Goal: Communication & Community: Ask a question

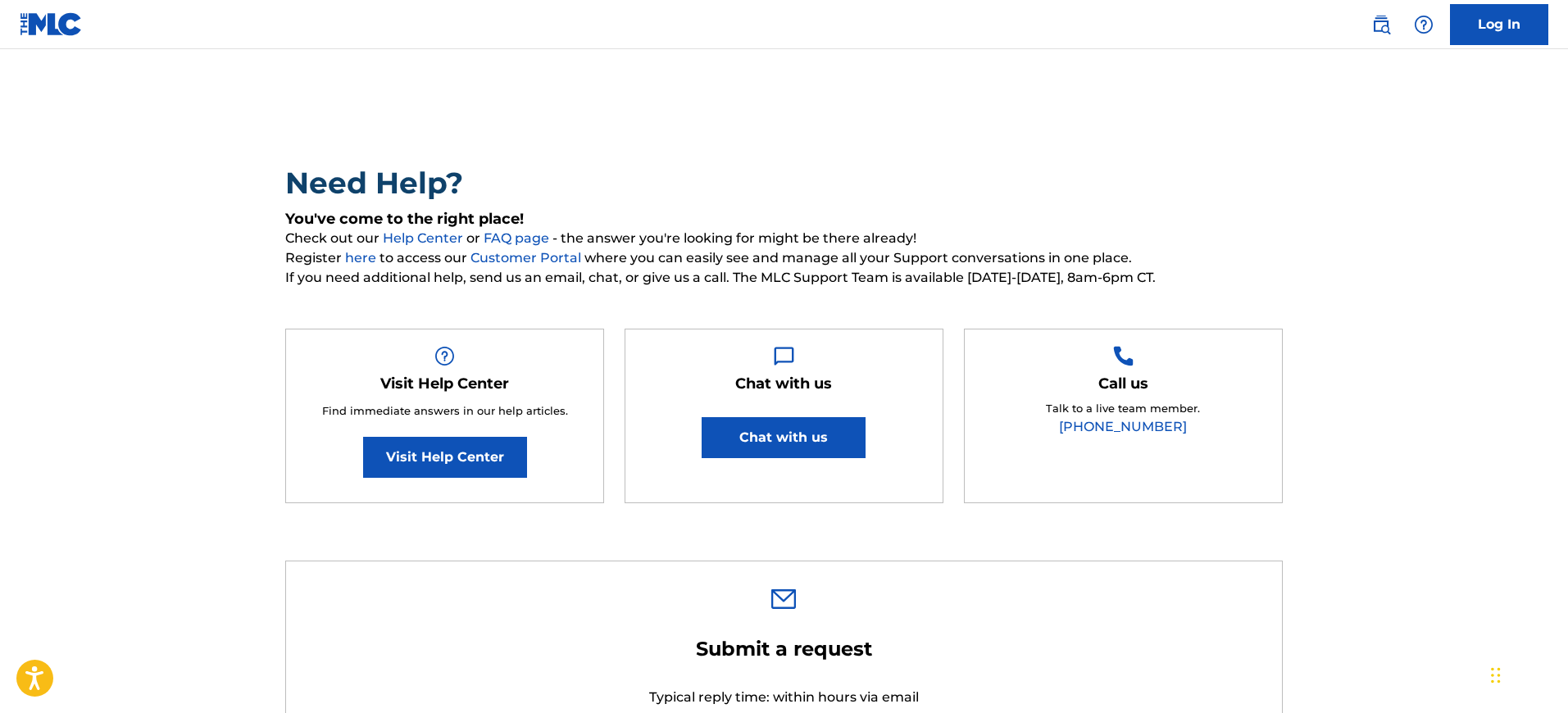
scroll to position [25, 0]
click at [745, 440] on button "Chat with us" at bounding box center [784, 437] width 164 height 41
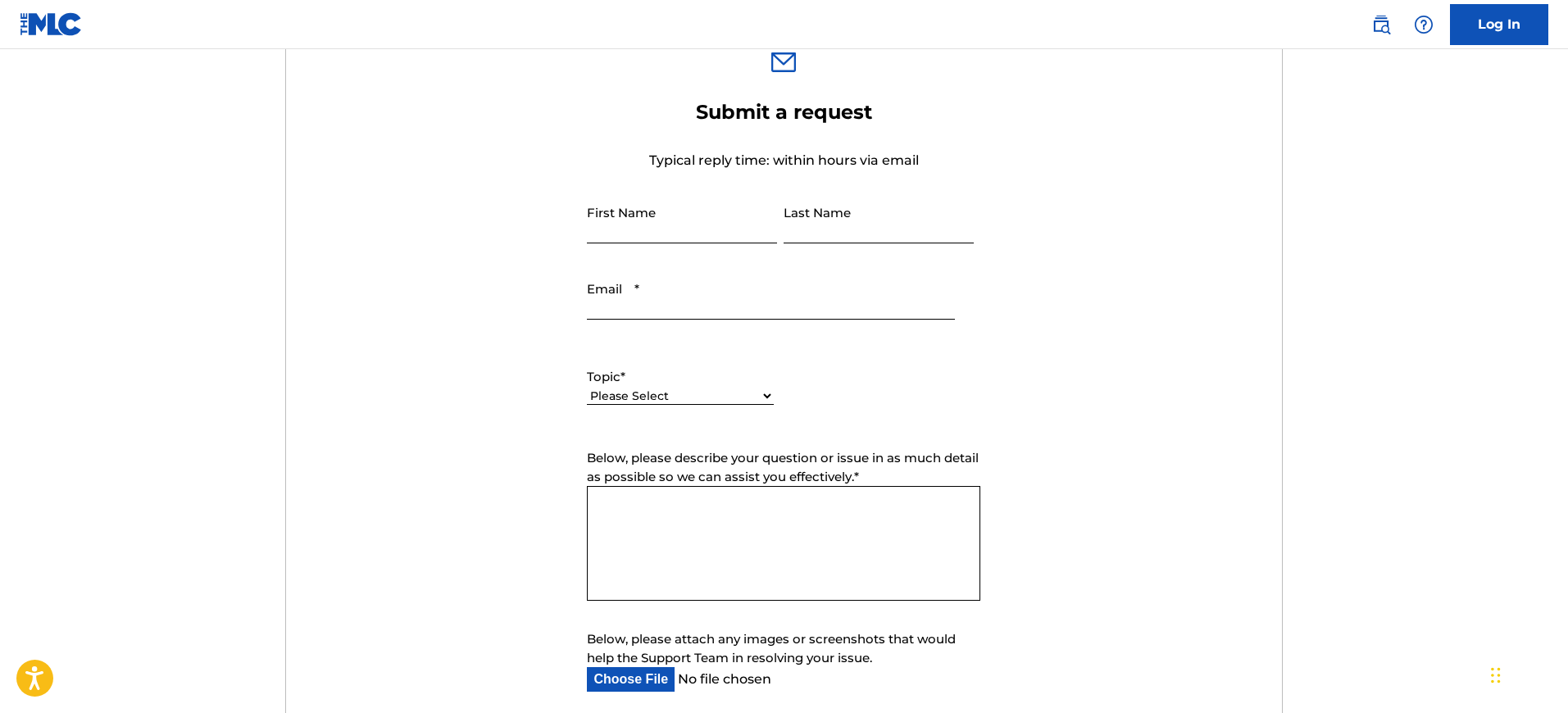
scroll to position [682, 0]
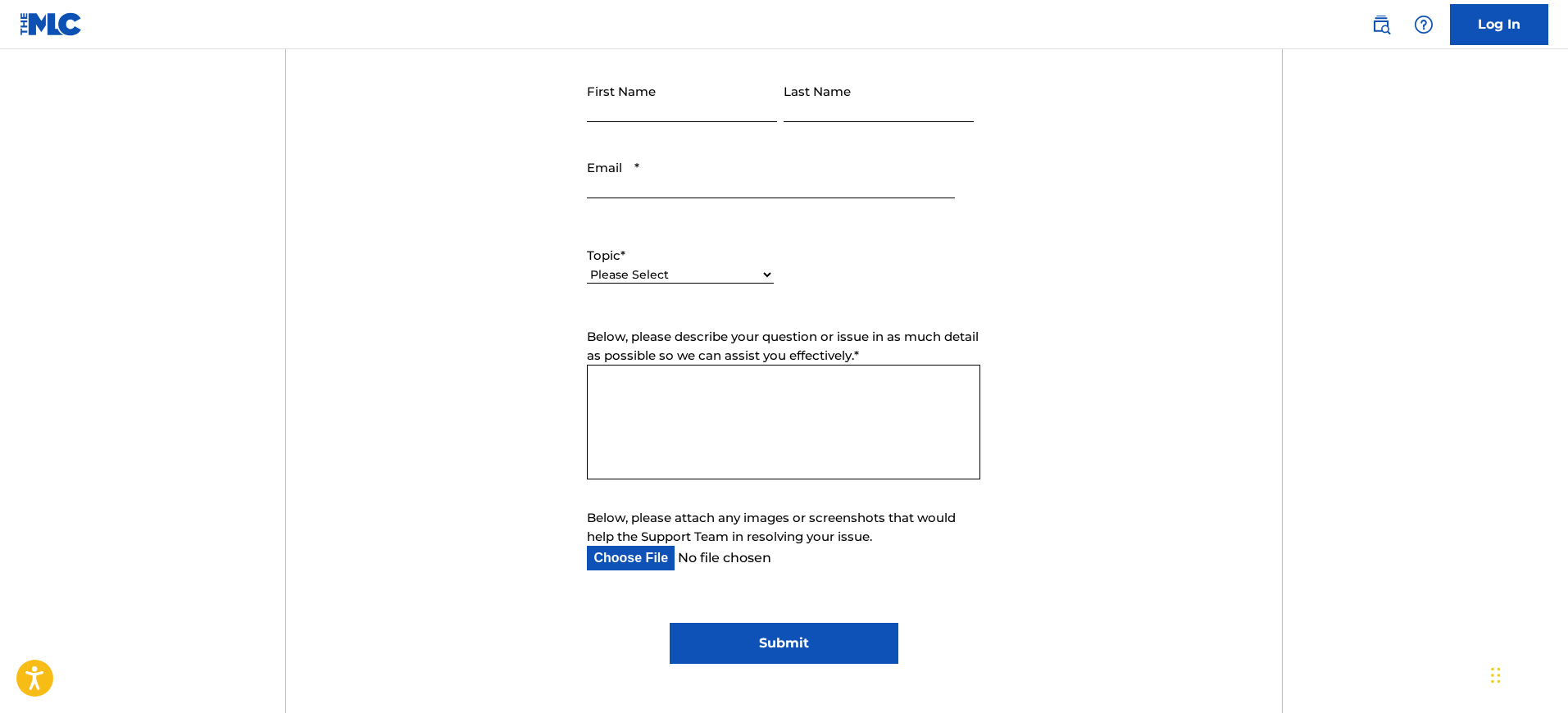
click at [704, 117] on input "First Name" at bounding box center [682, 98] width 190 height 47
type input "Maévane"
click at [860, 115] on input "Last Name" at bounding box center [878, 98] width 190 height 47
type input "Lepage"
click at [806, 184] on input "Email *" at bounding box center [771, 174] width 367 height 47
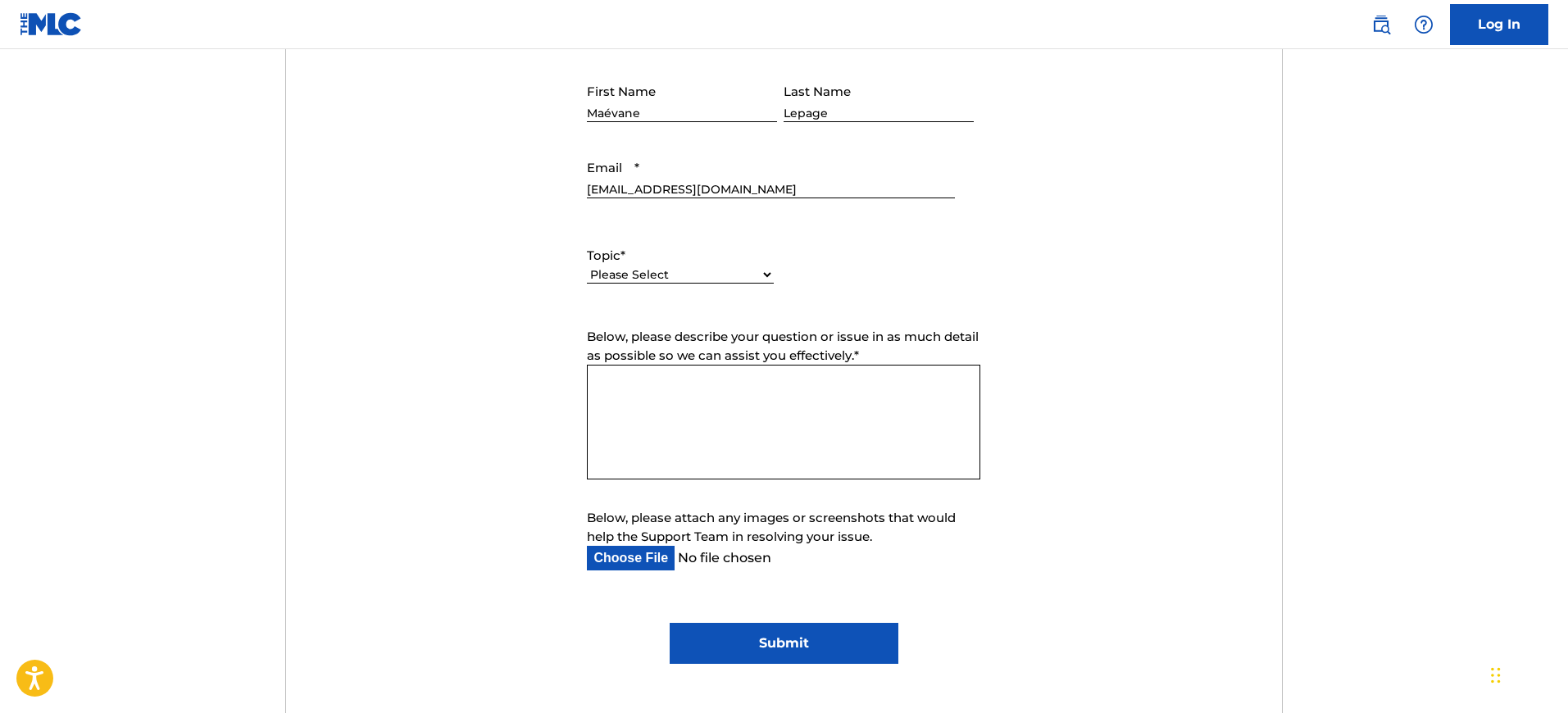
type input "[EMAIL_ADDRESS][DOMAIN_NAME]"
click at [741, 265] on div "Please Select I need help with my account I need help with managing my catalog …" at bounding box center [681, 284] width 187 height 37
click at [751, 273] on select "Please Select I need help with my account I need help with managing my catalog …" at bounding box center [681, 274] width 187 height 17
select select "I need help with my account"
click at [587, 266] on select "Please Select I need help with my account I need help with managing my catalog …" at bounding box center [681, 274] width 187 height 17
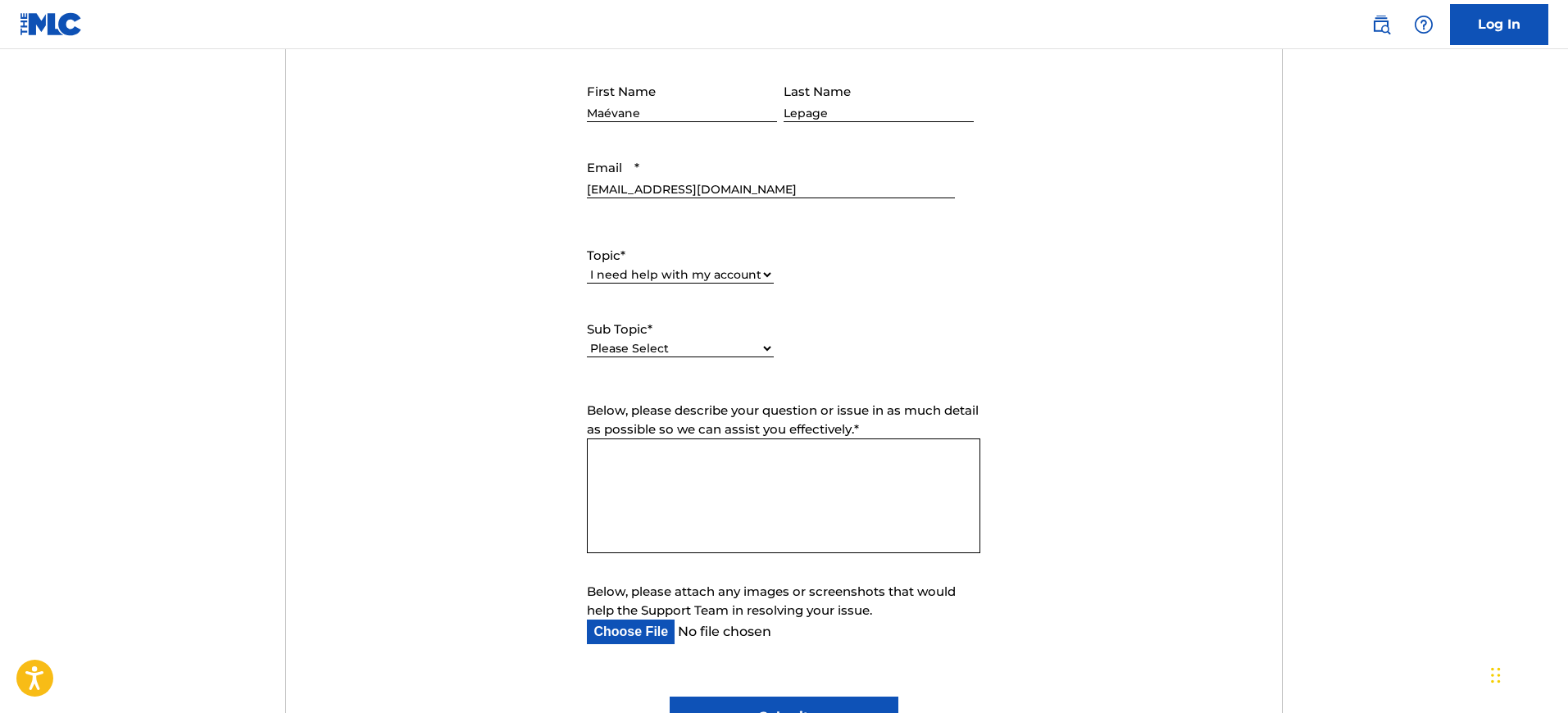
click at [718, 342] on select "Please Select I need help with my user account I can't log in to my user accoun…" at bounding box center [681, 349] width 187 height 17
select select "I need help with my Member account"
click at [587, 340] on select "Please Select I need help with my user account I can't log in to my user accoun…" at bounding box center [681, 349] width 187 height 17
click at [751, 350] on select "Please Select I need help with my user account I can't log in to my user accoun…" at bounding box center [681, 349] width 187 height 17
click at [587, 340] on select "Please Select I need help with my user account I can't log in to my user accoun…" at bounding box center [681, 349] width 187 height 17
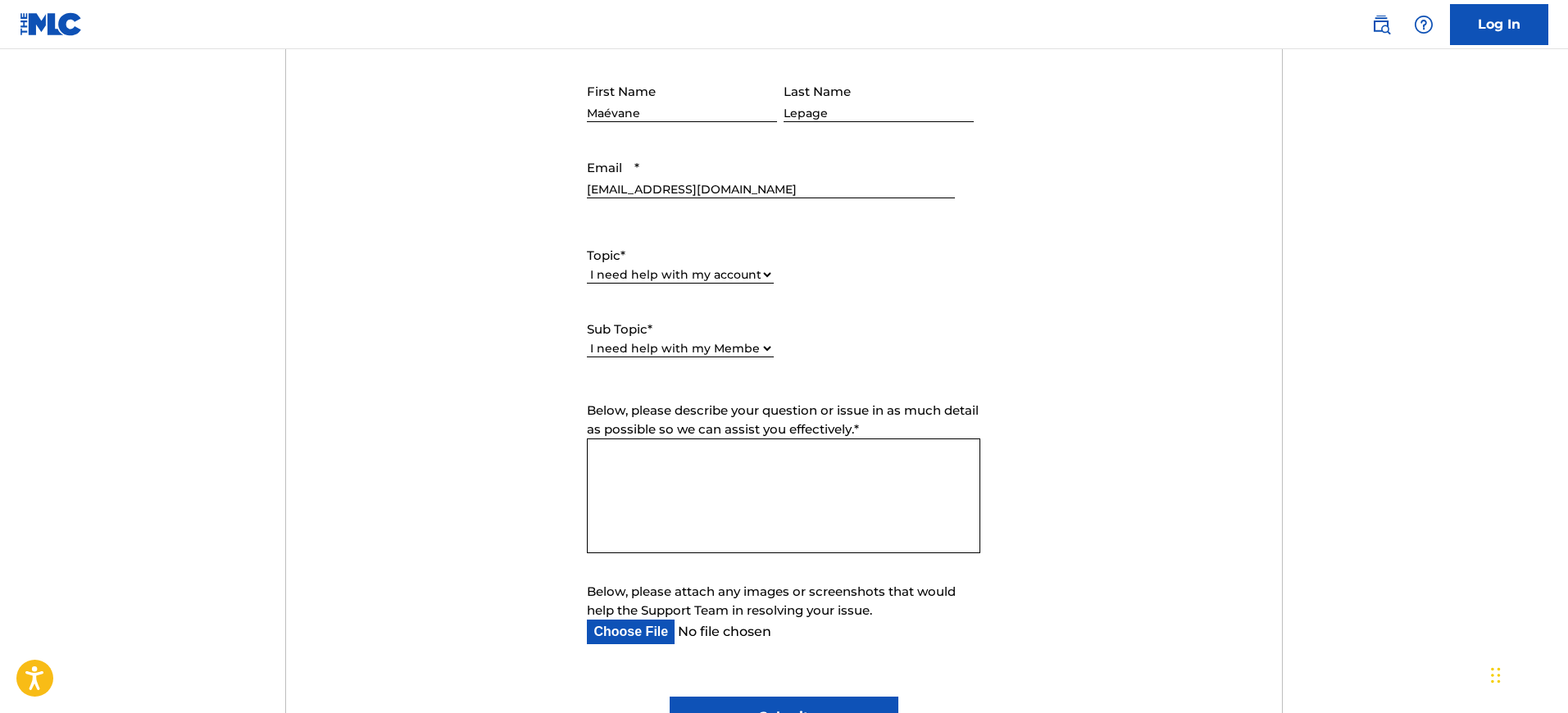
click at [698, 452] on textarea "Below, please describe your question or issue in as much detail as possible so …" at bounding box center [784, 496] width 394 height 115
click at [693, 458] on textarea "Dear MLC," at bounding box center [784, 496] width 394 height 115
paste textarea "We recently received a payment from MLC for September. However, as our account …"
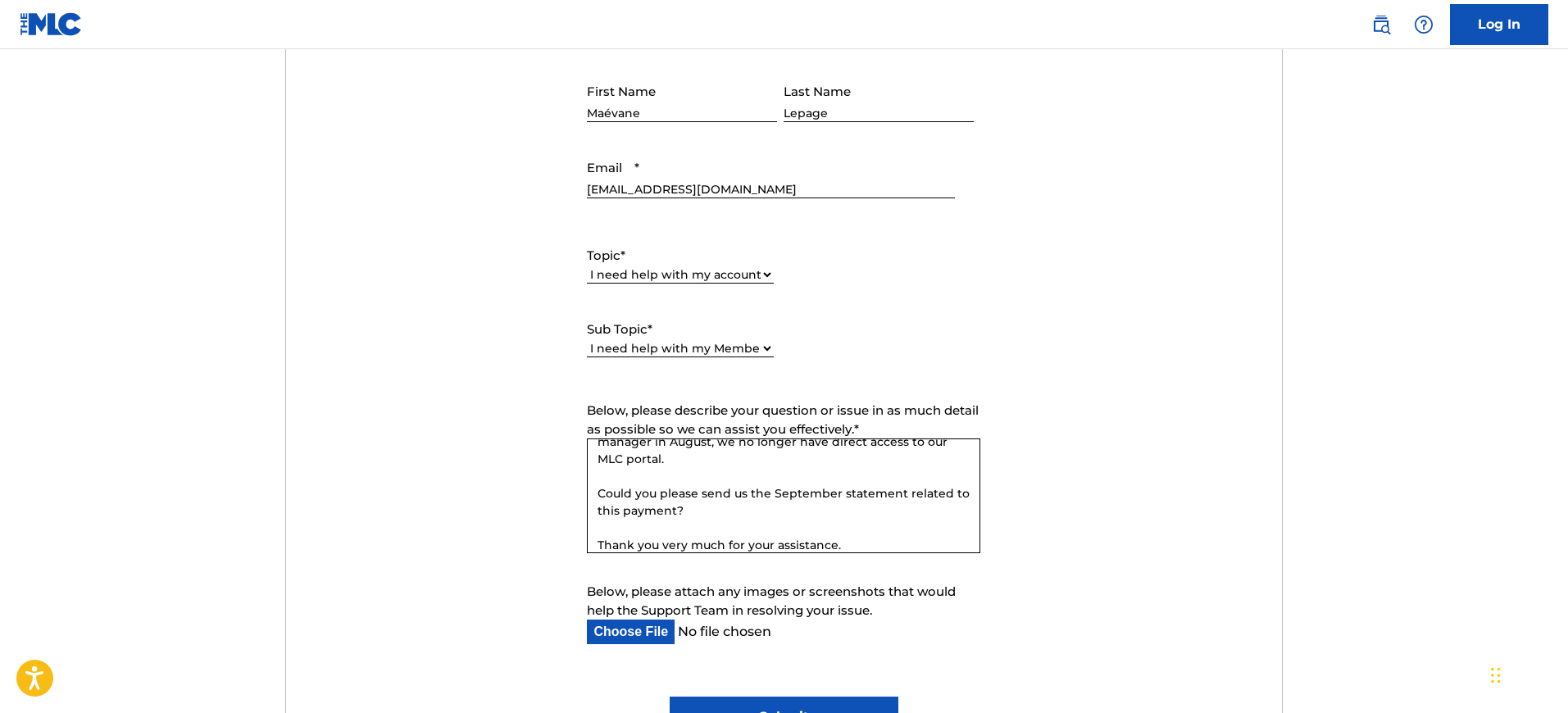
scroll to position [0, 0]
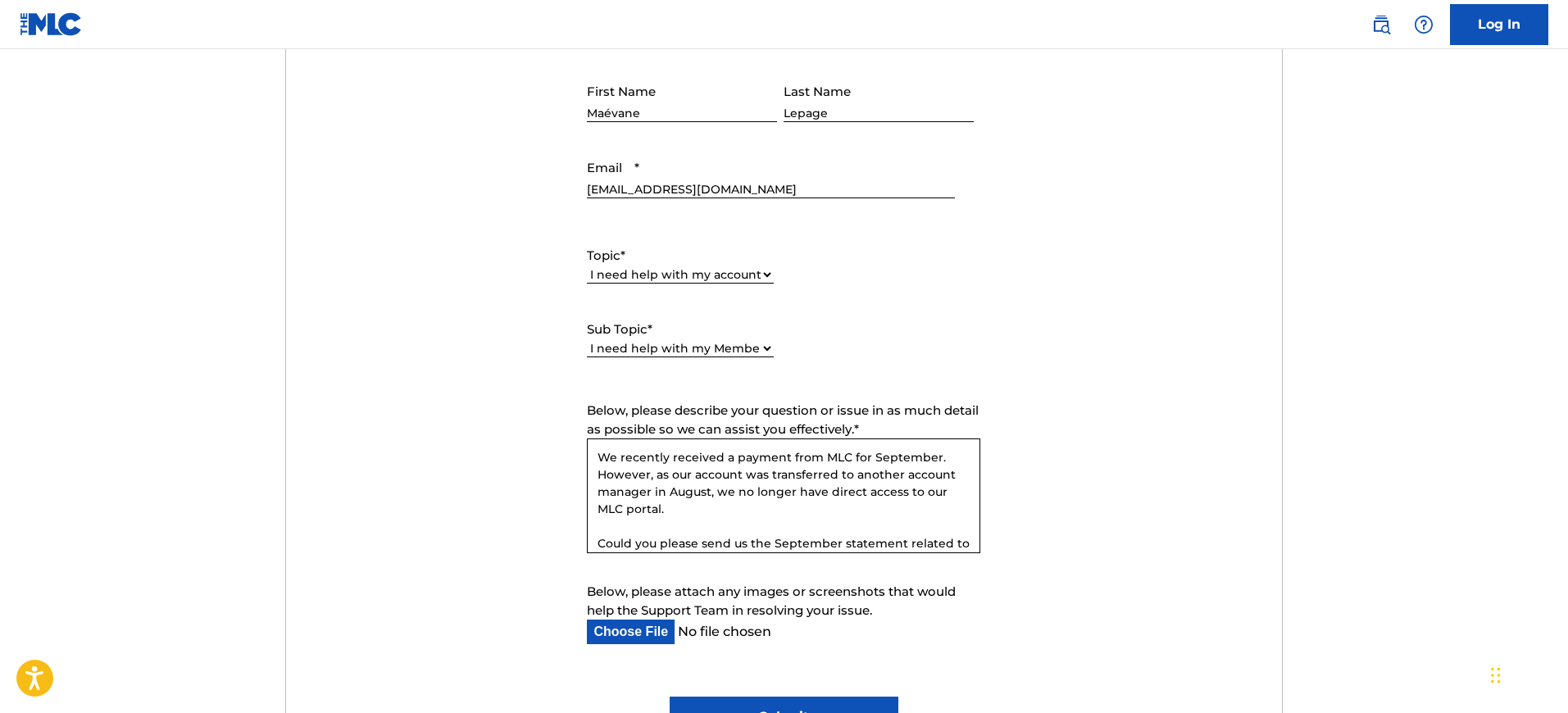
click at [598, 453] on textarea "We recently received a payment from MLC for September. However, as our account …" at bounding box center [784, 496] width 394 height 115
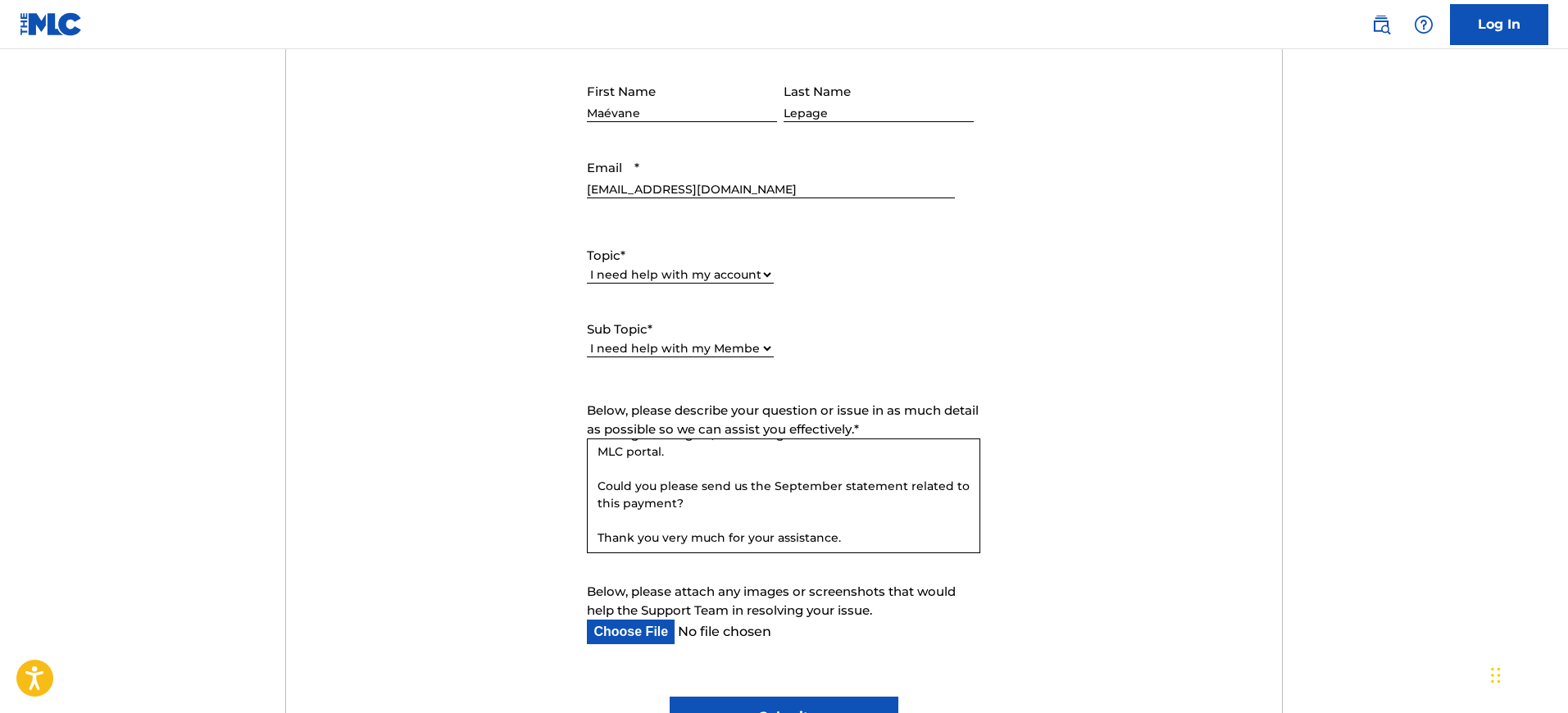
scroll to position [96, 0]
click at [718, 496] on textarea "Dear MLC, We recently received a payment from MLC for September. However, as ou…" at bounding box center [784, 496] width 394 height 115
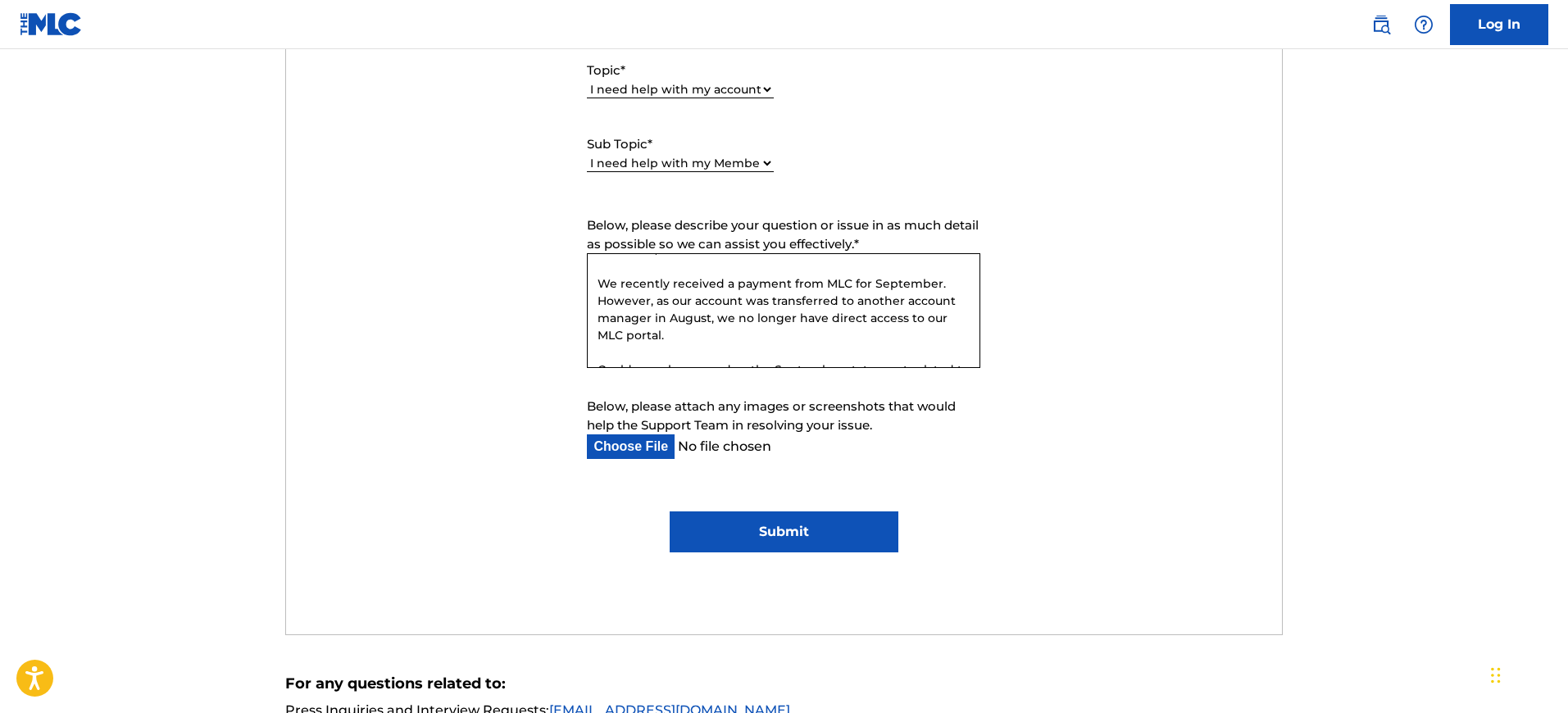
scroll to position [24, 0]
click at [749, 301] on textarea "Dear MLC, We recently received a payment from MLC for September. However, as ou…" at bounding box center [784, 310] width 394 height 115
paste textarea "[PERSON_NAME] EDITEUR – PA73X3"
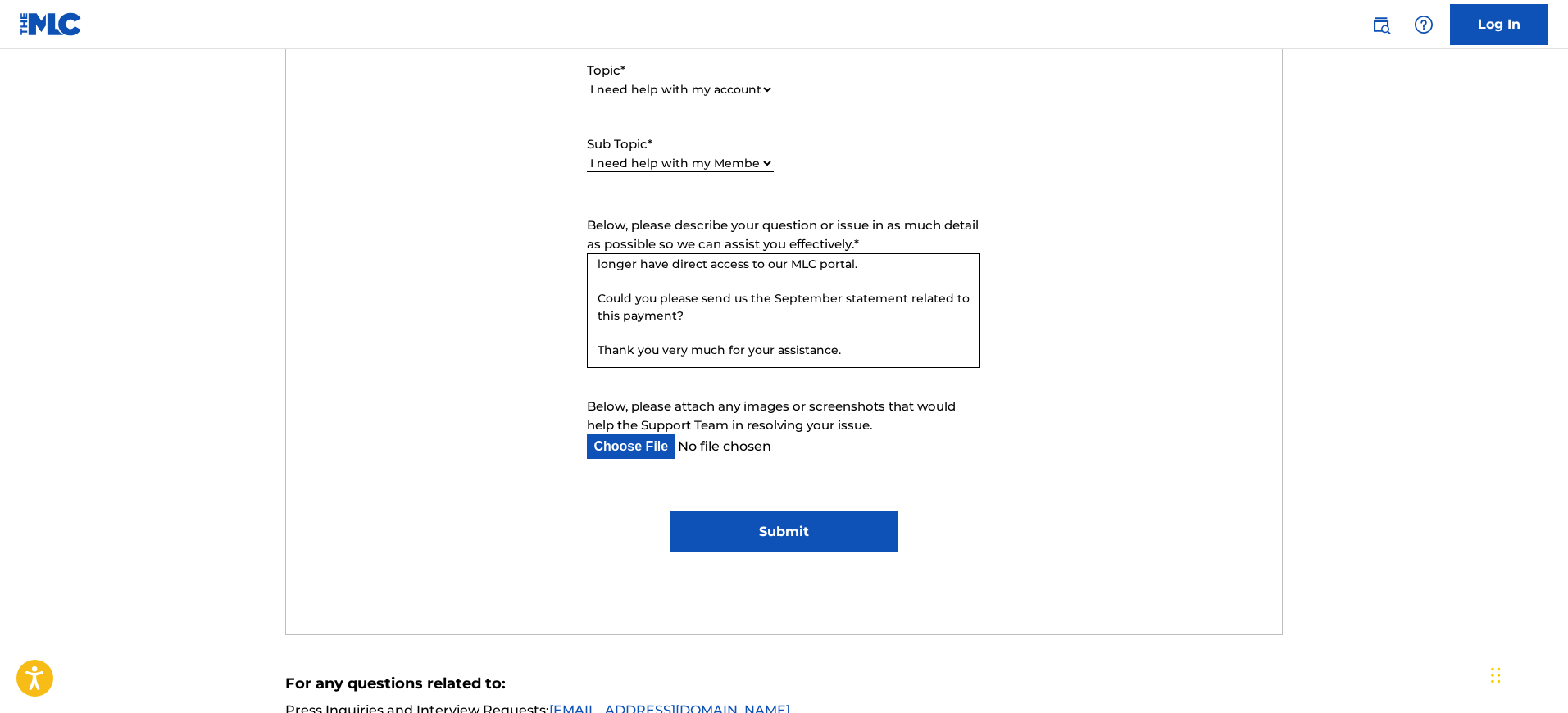
scroll to position [96, 0]
click at [843, 351] on textarea "Dear MLC, We recently received a payment from MLC for September. However, as ou…" at bounding box center [784, 310] width 394 height 115
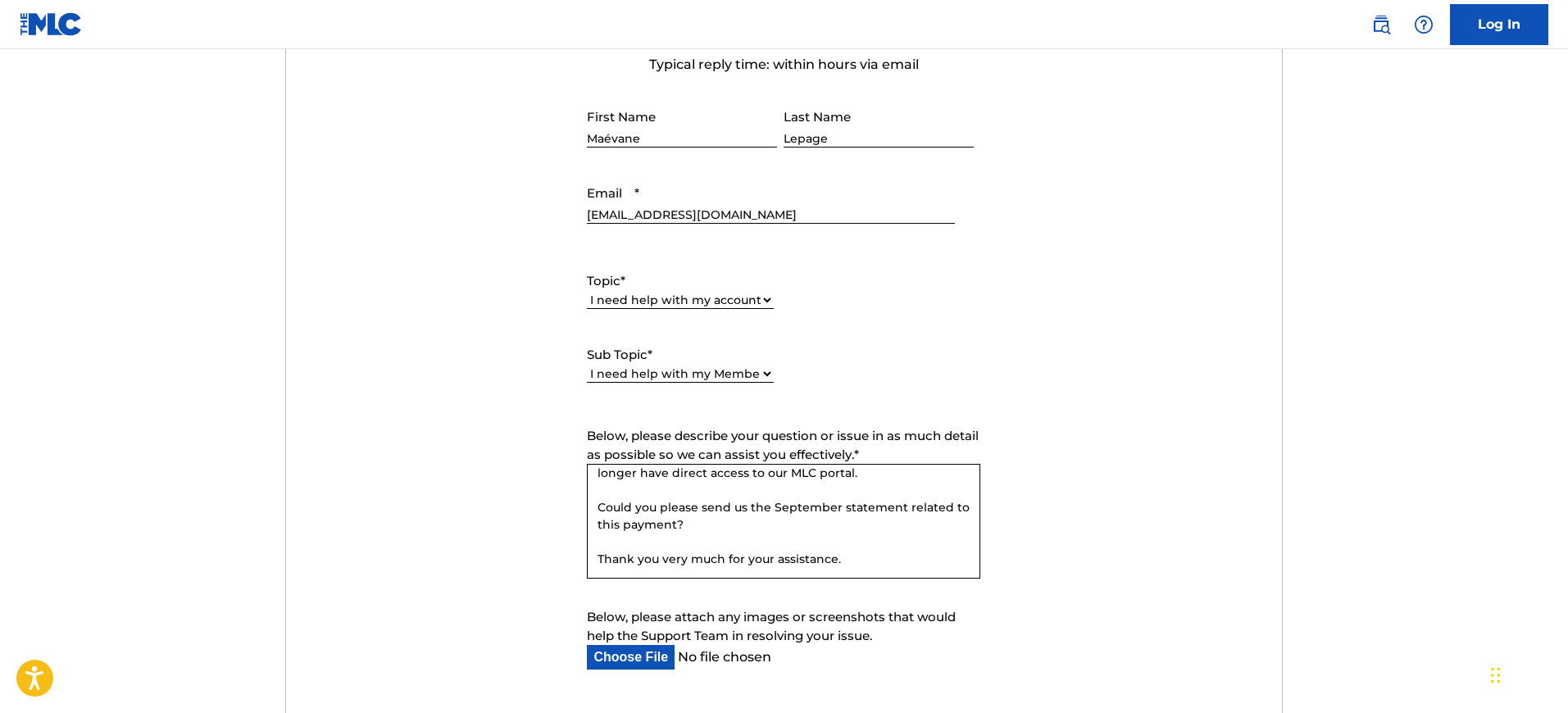
scroll to position [663, 0]
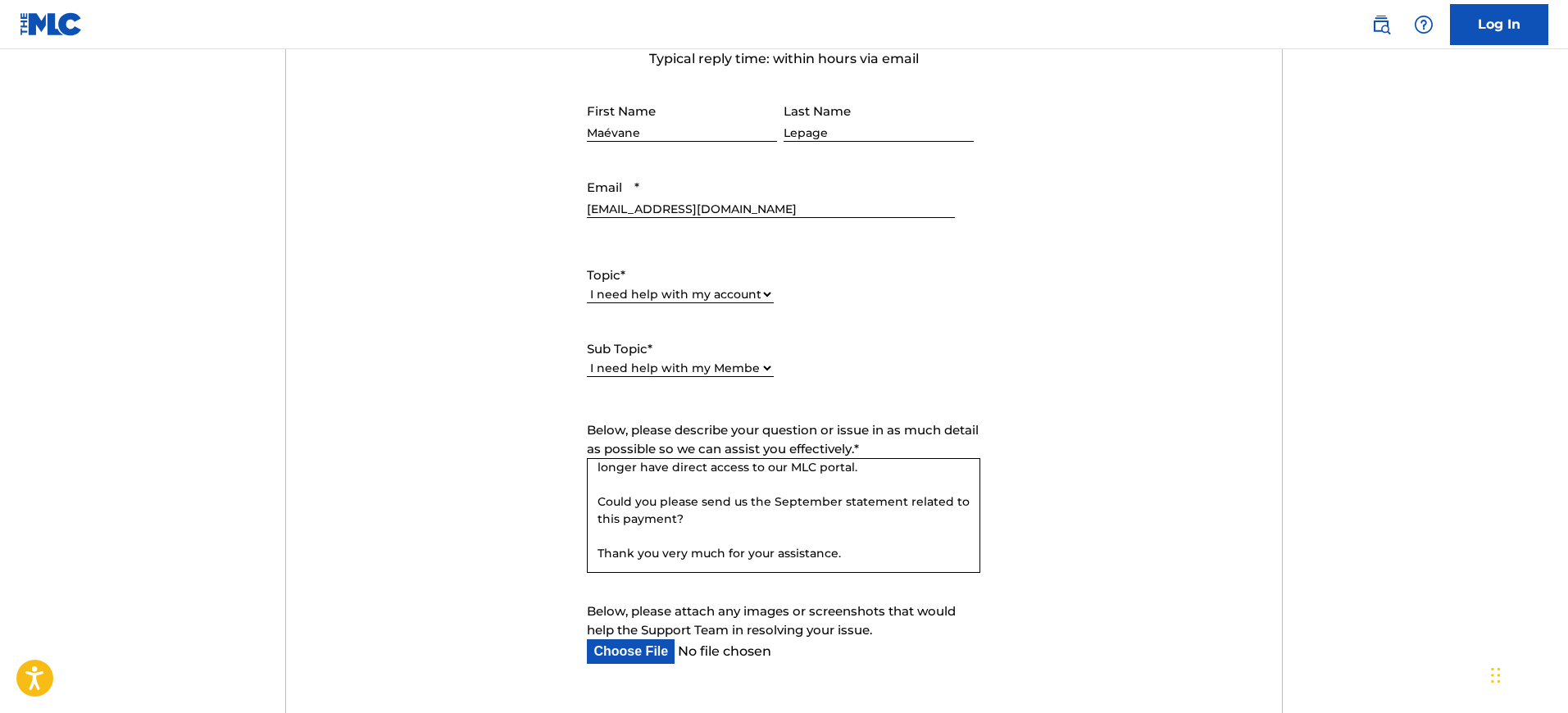
click at [779, 512] on textarea "Dear MLC, We recently received a payment from MLC for September. However, as ou…" at bounding box center [784, 515] width 394 height 115
click at [838, 503] on textarea "Dear MLC, We recently received a payment from MLC for September. However, as ou…" at bounding box center [784, 515] width 394 height 115
type textarea "Dear MLC, We recently received a payment from MLC for September. However, as ou…"
